Goal: Task Accomplishment & Management: Manage account settings

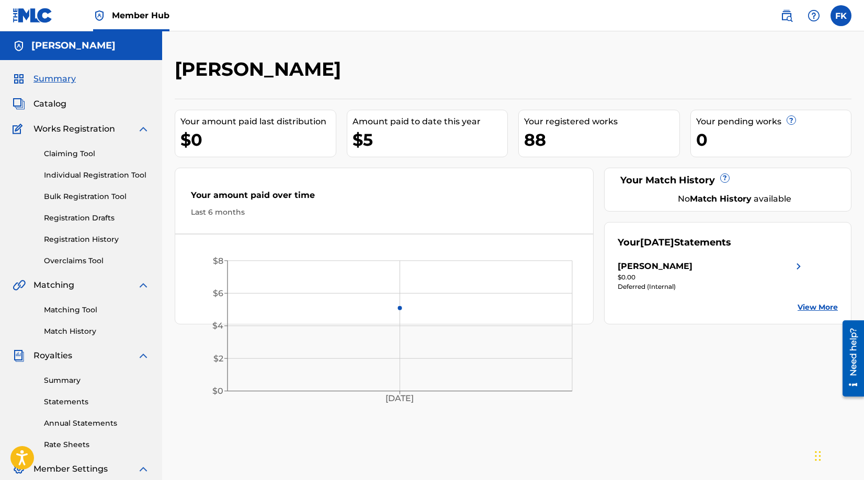
click at [805, 305] on link "View More" at bounding box center [817, 307] width 40 height 11
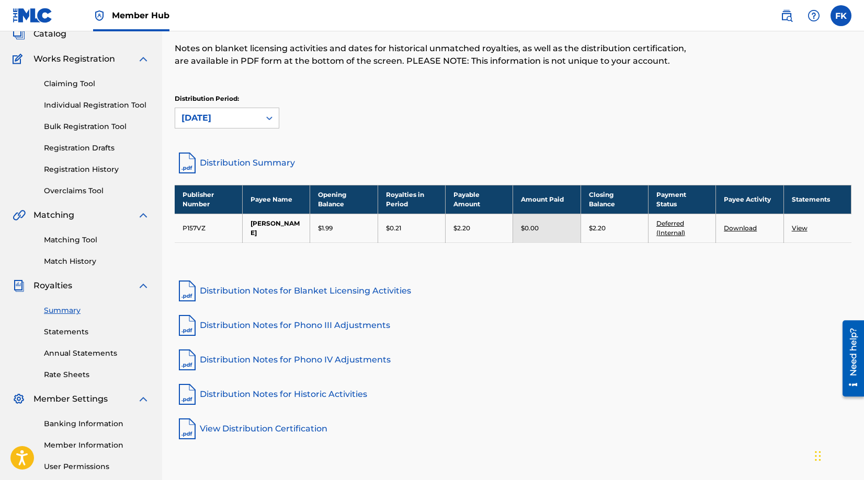
scroll to position [71, 0]
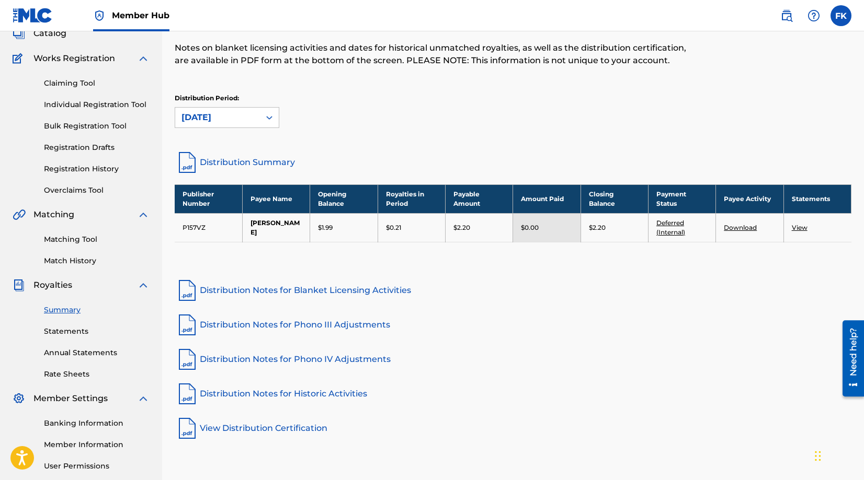
click at [272, 159] on link "Distribution Summary" at bounding box center [513, 162] width 676 height 25
click at [841, 16] on label at bounding box center [840, 15] width 21 height 21
click at [841, 16] on input "FK [PERSON_NAME] [EMAIL_ADDRESS][DOMAIN_NAME] Notification Preferences Profile …" at bounding box center [841, 16] width 0 height 0
click at [743, 148] on p "Log out" at bounding box center [739, 147] width 25 height 9
click at [841, 16] on input "FK [PERSON_NAME] [EMAIL_ADDRESS][DOMAIN_NAME] Notification Preferences Profile …" at bounding box center [841, 16] width 0 height 0
